Goal: Book appointment/travel/reservation

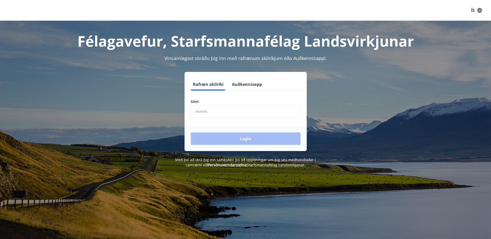
click at [207, 108] on input "phone" at bounding box center [246, 111] width 110 height 13
type input "********"
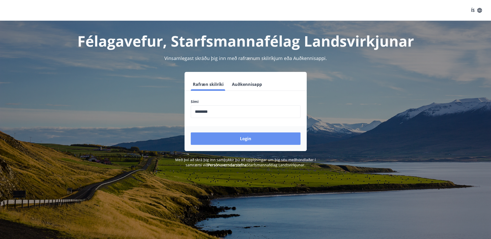
click at [232, 140] on button "Login" at bounding box center [246, 139] width 110 height 12
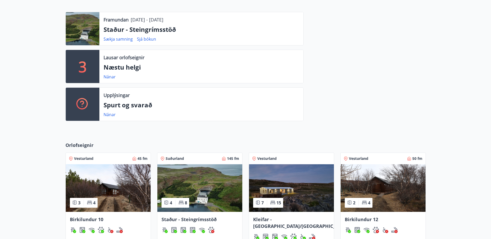
scroll to position [207, 0]
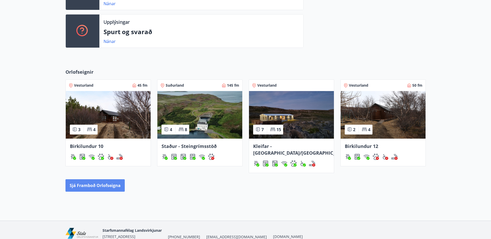
click at [103, 181] on button "Sjá framboð orlofseigna" at bounding box center [95, 186] width 59 height 12
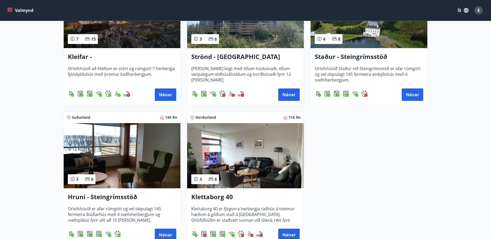
scroll to position [259, 0]
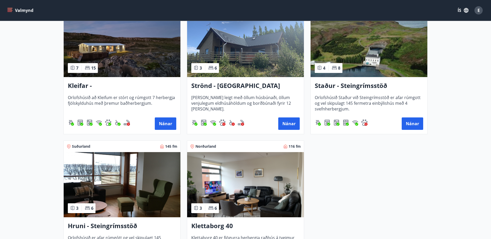
drag, startPoint x: 237, startPoint y: 121, endPoint x: 385, endPoint y: 186, distance: 161.5
click at [385, 186] on div "Vesturland 50 fm 2 4 Birkilundur 12 Um ræðir 50 fermetra hús með tveimur svefnh…" at bounding box center [242, 64] width 371 height 421
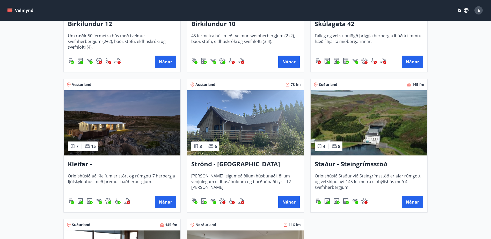
scroll to position [181, 0]
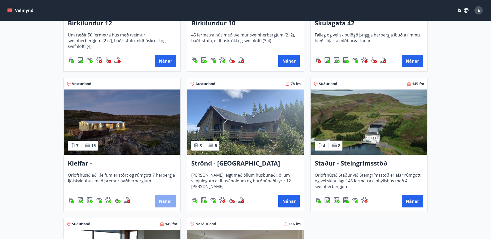
click at [170, 202] on button "Nánar" at bounding box center [165, 201] width 21 height 12
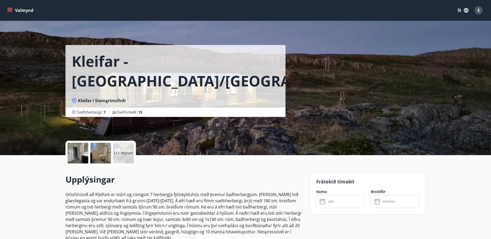
click at [10, 10] on icon "menu" at bounding box center [9, 10] width 5 height 5
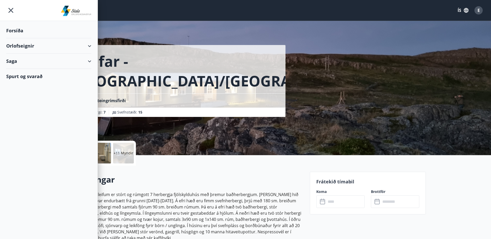
click at [60, 46] on div "Orlofseignir" at bounding box center [48, 45] width 85 height 15
click at [34, 69] on div "Bókunardagatal" at bounding box center [48, 69] width 77 height 11
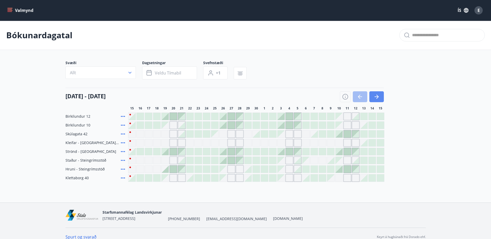
click at [380, 99] on icon "button" at bounding box center [377, 97] width 6 height 6
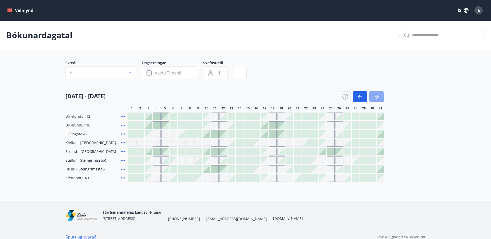
click at [380, 99] on icon "button" at bounding box center [377, 97] width 6 height 6
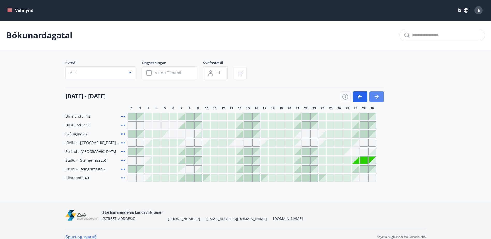
click at [380, 99] on icon "button" at bounding box center [377, 97] width 6 height 6
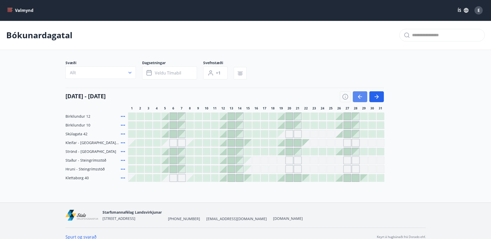
click at [363, 99] on button "button" at bounding box center [360, 96] width 15 height 11
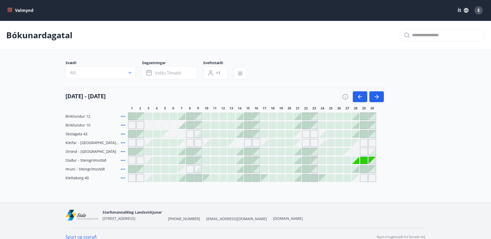
click at [363, 161] on div "Gráir dagar eru ekki bókanlegir" at bounding box center [364, 160] width 7 height 7
click at [378, 96] on icon "button" at bounding box center [378, 97] width 2 height 4
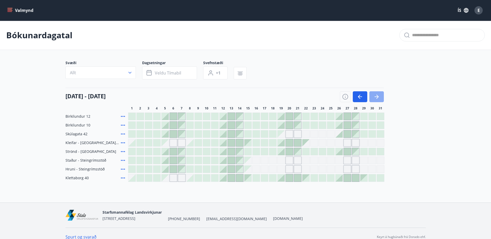
click at [379, 100] on icon "button" at bounding box center [377, 97] width 6 height 6
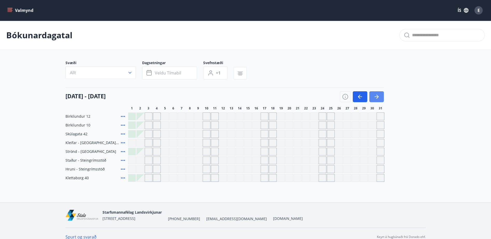
click at [379, 100] on icon "button" at bounding box center [377, 97] width 6 height 6
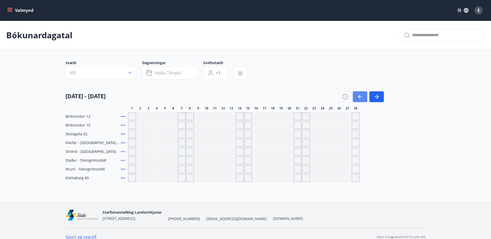
click at [358, 98] on icon "button" at bounding box center [360, 97] width 6 height 6
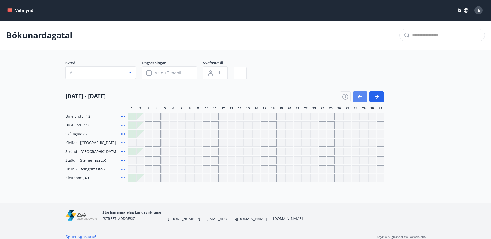
click at [358, 98] on icon "button" at bounding box center [360, 97] width 6 height 6
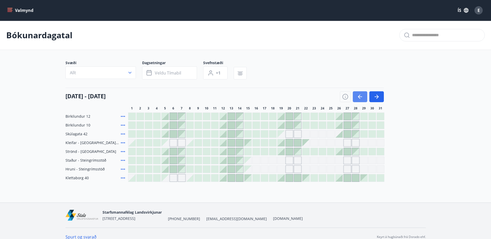
click at [358, 98] on icon "button" at bounding box center [360, 97] width 6 height 6
